Goal: Information Seeking & Learning: Understand process/instructions

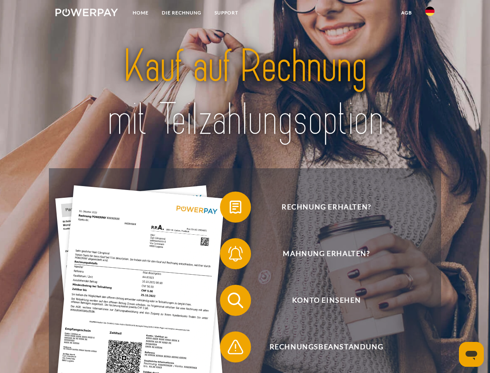
click at [87, 14] on img at bounding box center [86, 13] width 62 height 8
click at [430, 14] on img at bounding box center [429, 11] width 9 height 9
click at [406, 13] on link "agb" at bounding box center [407, 13] width 24 height 14
click at [230, 208] on span at bounding box center [224, 206] width 39 height 39
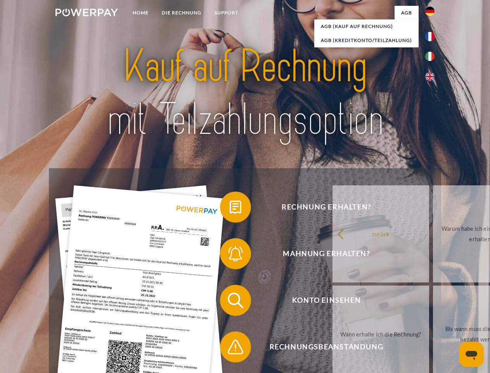
click at [333, 255] on link "zurück" at bounding box center [381, 233] width 97 height 97
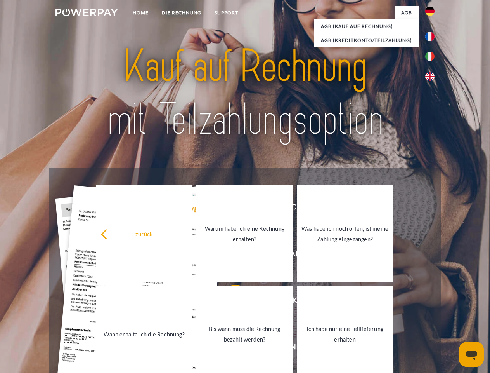
click at [192, 302] on link "Wann erhalte ich die Rechnung?" at bounding box center [144, 333] width 97 height 97
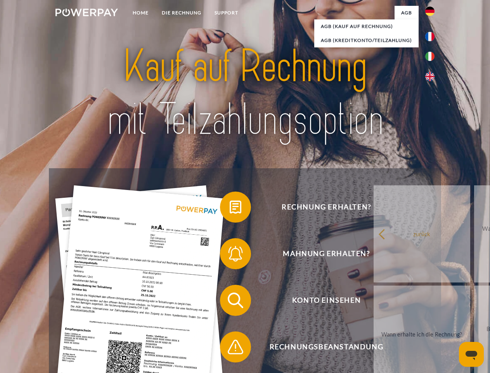
click at [230, 348] on span at bounding box center [224, 346] width 39 height 39
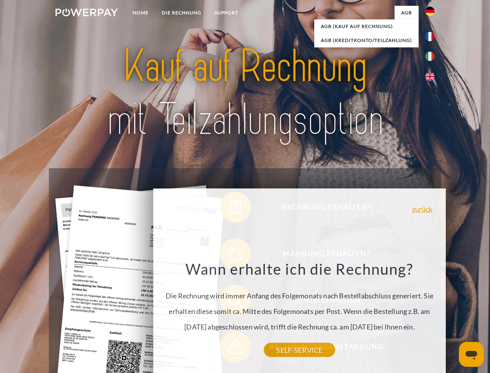
click at [471, 354] on icon "Messaging-Fenster öffnen" at bounding box center [472, 354] width 12 height 9
